Goal: Task Accomplishment & Management: Book appointment/travel/reservation

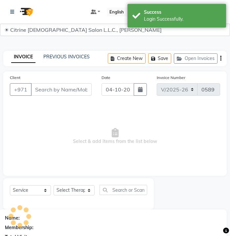
select select "7896"
select select "service"
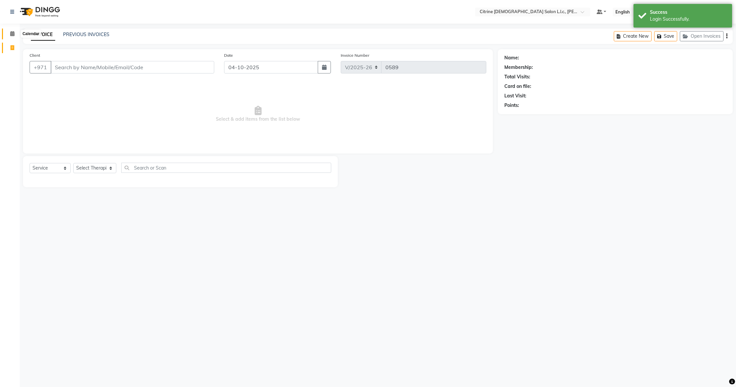
click at [14, 33] on icon at bounding box center [12, 33] width 4 height 5
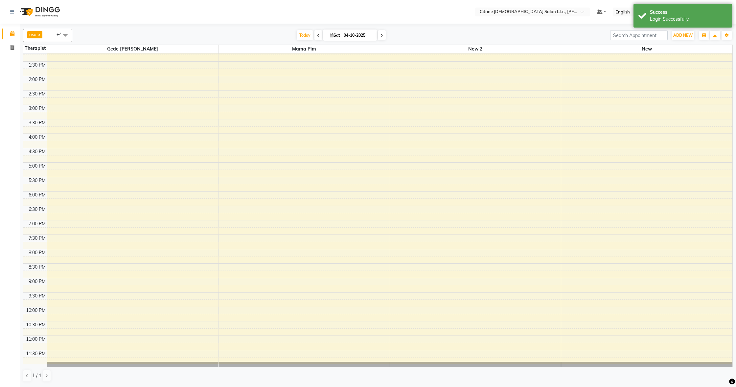
scroll to position [382, 0]
click at [230, 34] on icon at bounding box center [381, 35] width 3 height 4
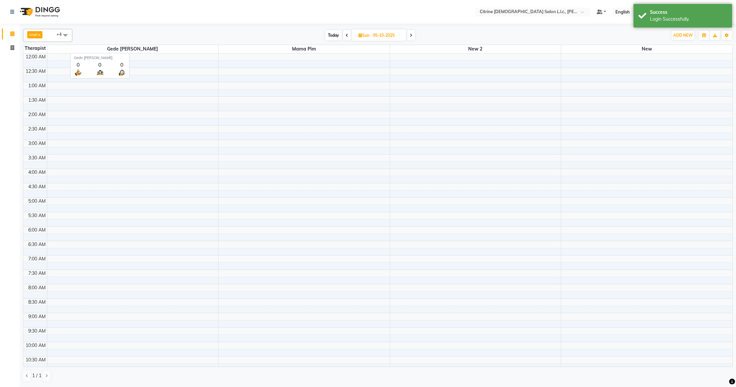
scroll to position [0, 0]
click at [230, 37] on span "Today" at bounding box center [333, 35] width 16 height 10
type input "04-10-2025"
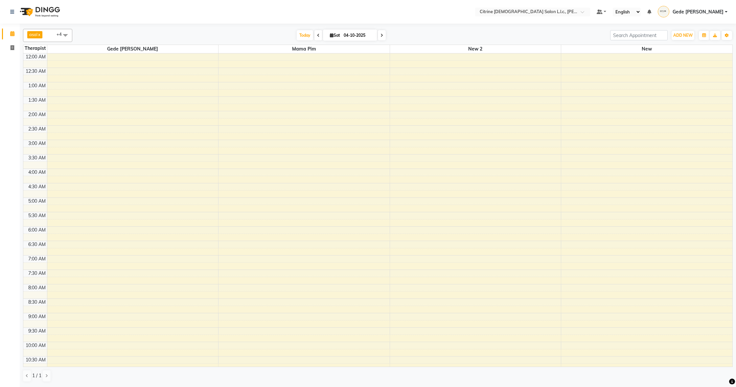
click at [230, 35] on span "Sat" at bounding box center [334, 35] width 13 height 5
select select "10"
select select "2025"
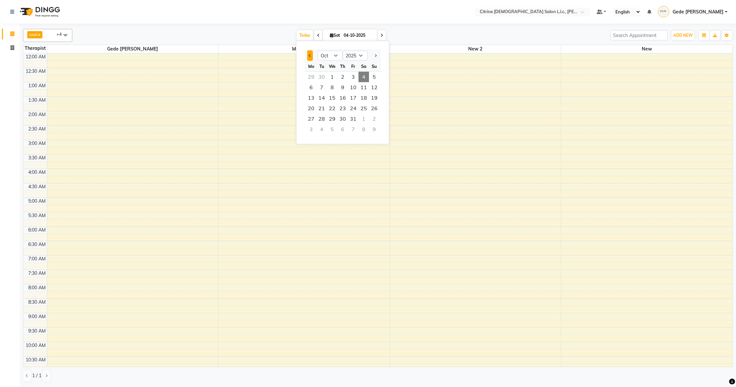
click at [230, 56] on button "Previous month" at bounding box center [310, 56] width 6 height 11
select select "9"
click at [230, 78] on span "1" at bounding box center [311, 77] width 11 height 11
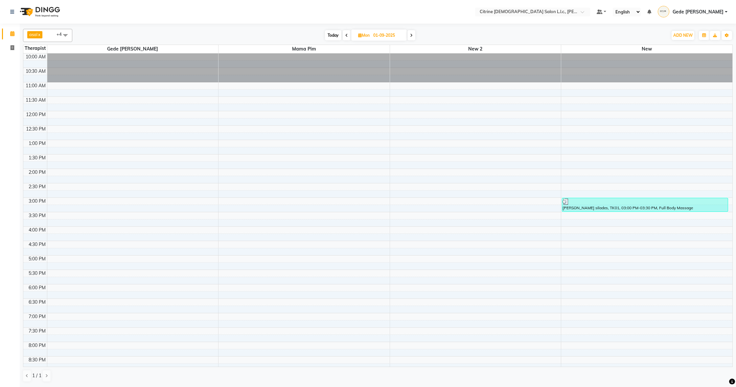
click at [230, 35] on icon at bounding box center [411, 35] width 3 height 4
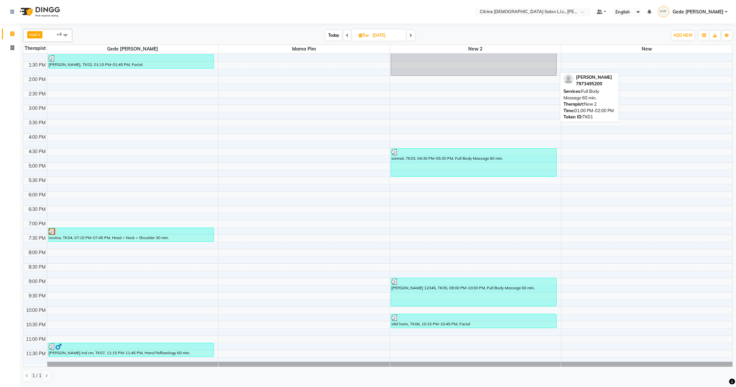
scroll to position [382, 0]
click at [230, 34] on icon at bounding box center [410, 35] width 3 height 4
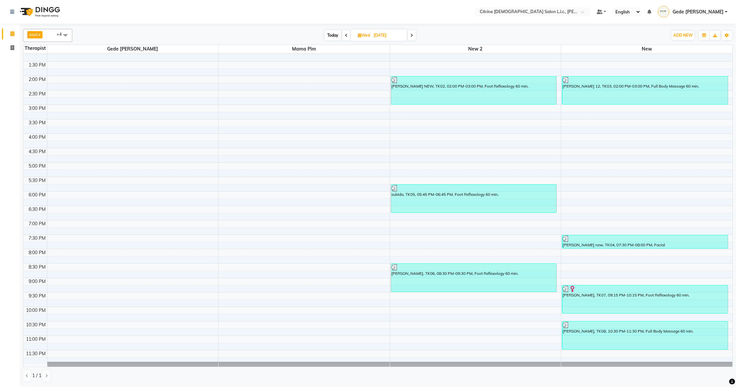
click at [230, 36] on span at bounding box center [411, 35] width 8 height 10
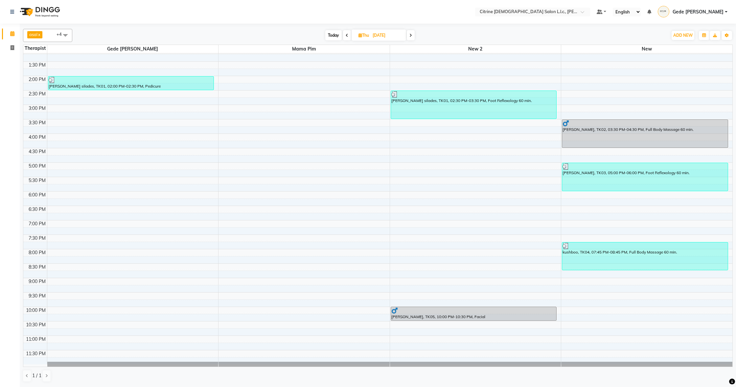
click at [230, 36] on icon at bounding box center [410, 35] width 3 height 4
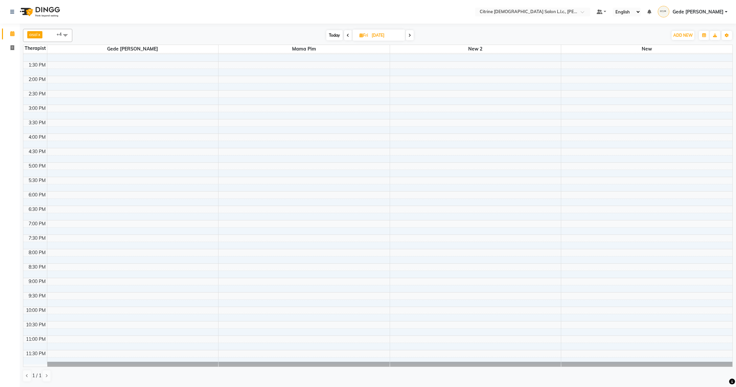
click at [230, 37] on span "Today" at bounding box center [334, 35] width 16 height 10
type input "04-10-2025"
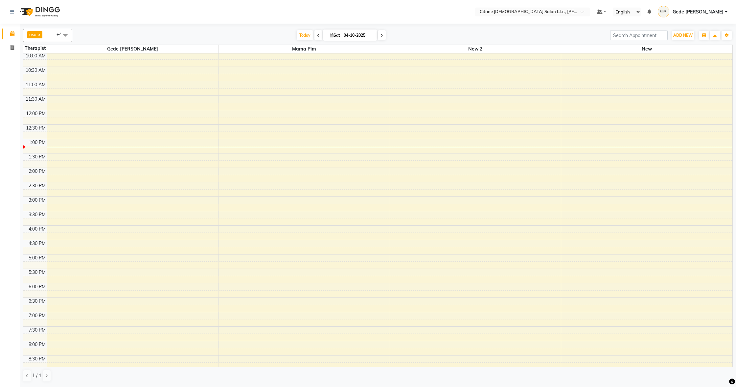
scroll to position [285, 0]
click at [55, 167] on div "12:00 AM 12:30 AM 1:00 AM 1:30 AM 2:00 AM 2:30 AM 3:00 AM 3:30 AM 4:00 AM 4:30 …" at bounding box center [377, 115] width 709 height 693
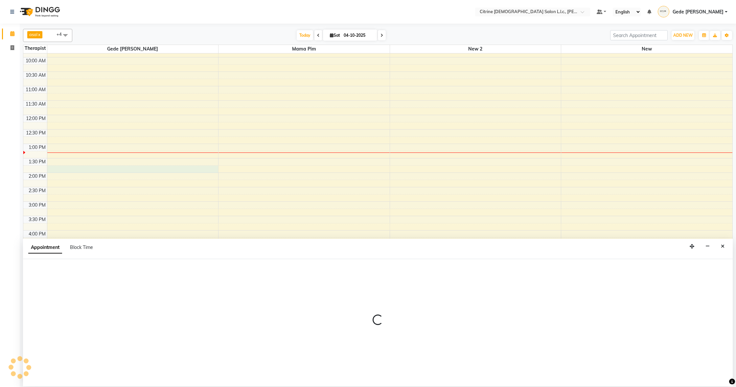
select select "70726"
select select "825"
select select "tentative"
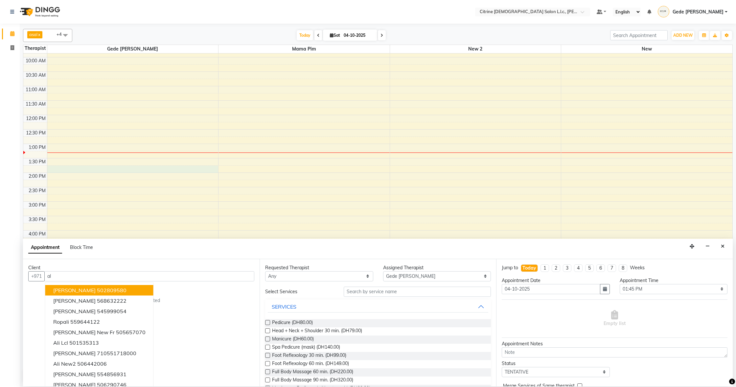
type input "a"
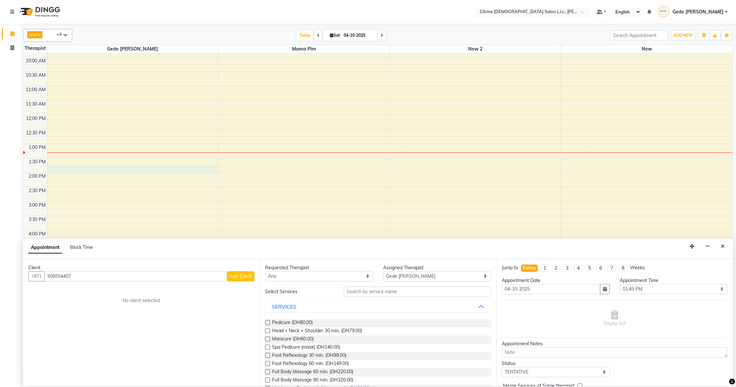
type input "506554407"
click at [230, 236] on button "Add Client" at bounding box center [240, 277] width 27 height 10
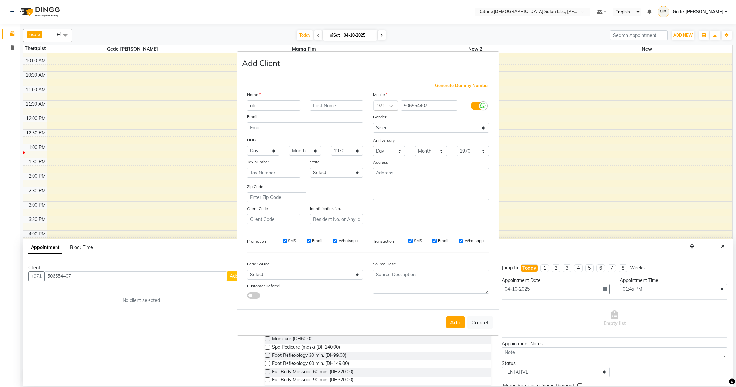
type input "ali"
click at [230, 236] on button "Add" at bounding box center [455, 323] width 18 height 12
select select
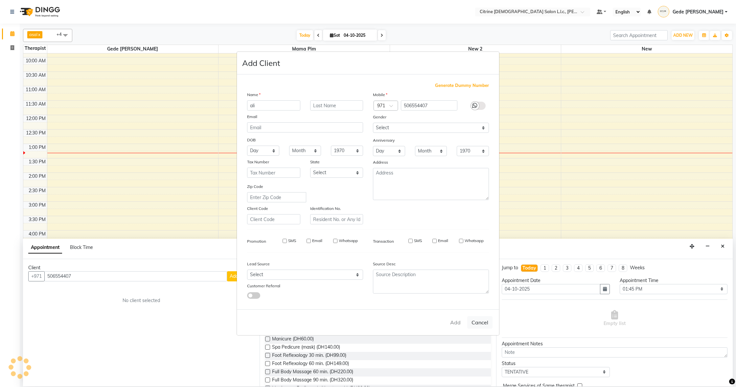
select select
checkbox input "false"
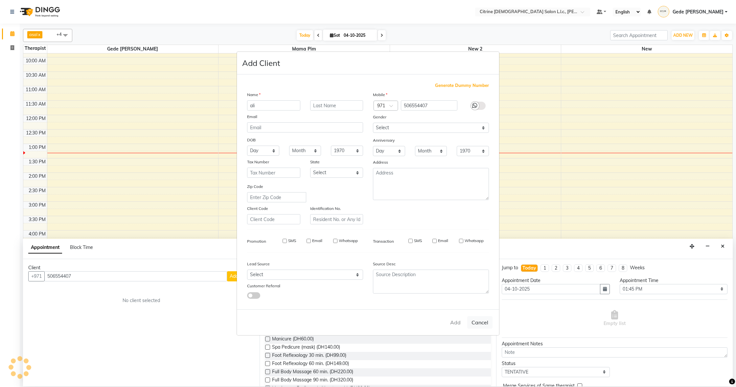
checkbox input "false"
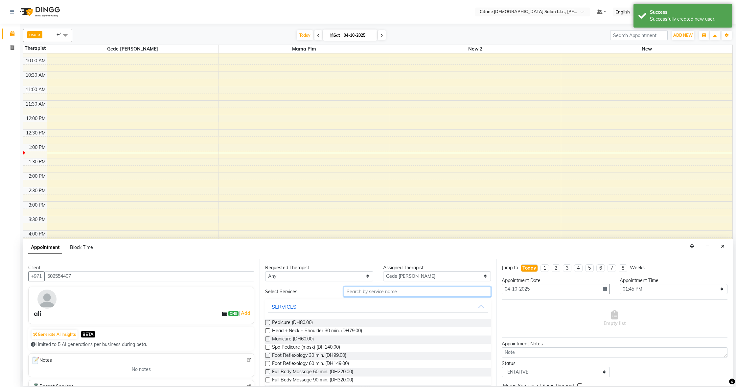
click at [230, 236] on input "text" at bounding box center [416, 292] width 147 height 10
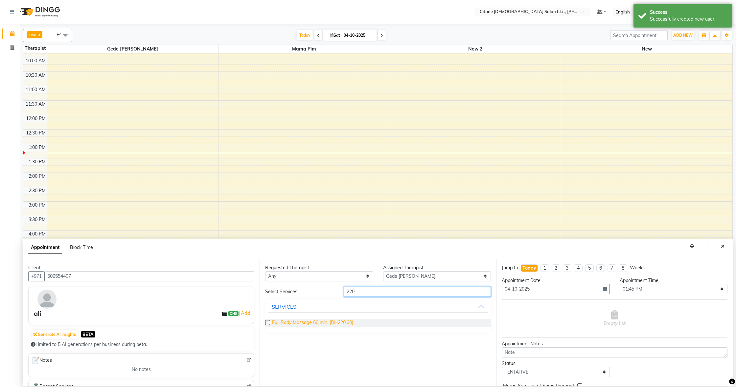
type input "220"
click at [230, 236] on span "Full Body Massage 60 min. (DH220.00)" at bounding box center [312, 323] width 81 height 8
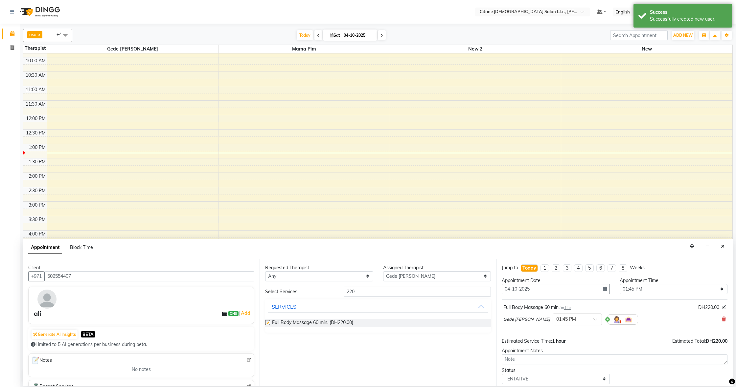
checkbox input "false"
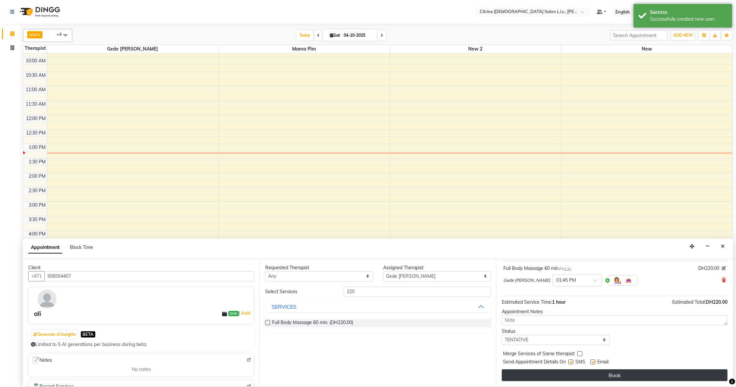
scroll to position [39, 0]
click at [230, 236] on button "Book" at bounding box center [614, 376] width 226 height 12
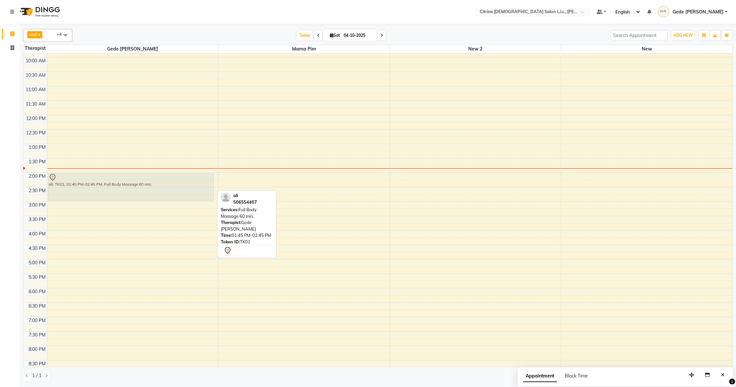
drag, startPoint x: 147, startPoint y: 182, endPoint x: 145, endPoint y: 187, distance: 5.6
click at [145, 187] on div "ali, TK01, 01:45 PM-02:45 PM, Full Body Massage 60 min. ali, TK01, 01:45 PM-02:…" at bounding box center [132, 115] width 171 height 693
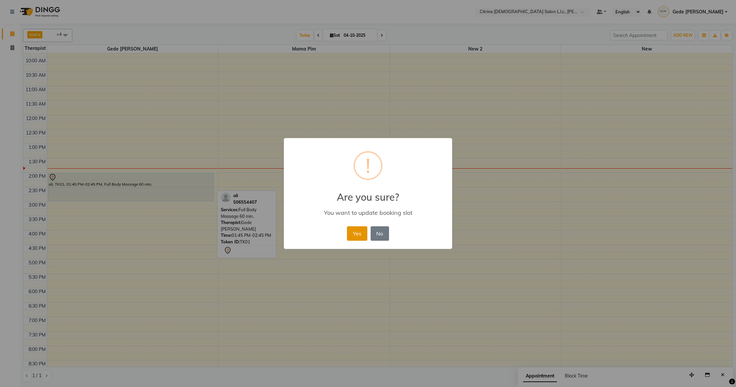
click at [230, 231] on button "Yes" at bounding box center [357, 234] width 20 height 14
